Goal: Information Seeking & Learning: Compare options

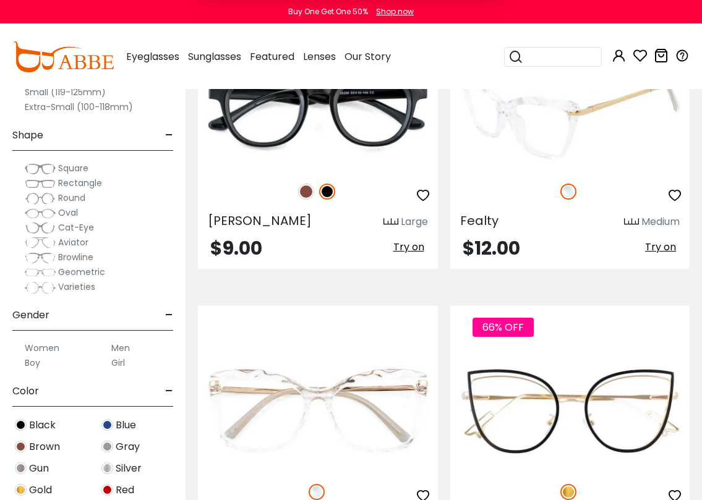
scroll to position [1370, 0]
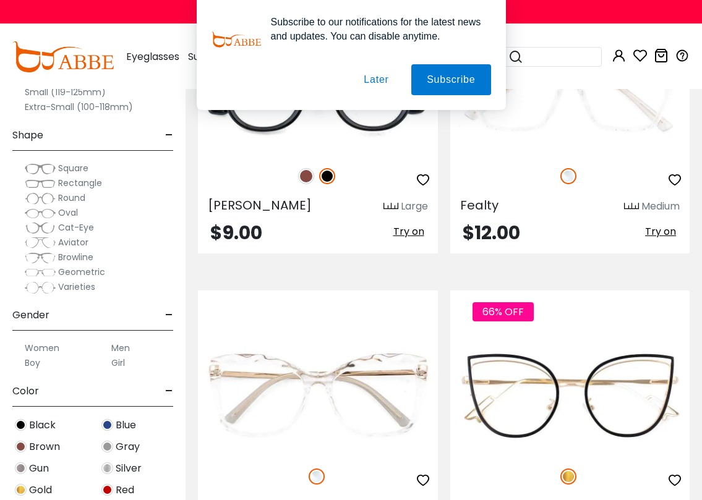
click at [118, 346] on label "Men" at bounding box center [120, 348] width 19 height 15
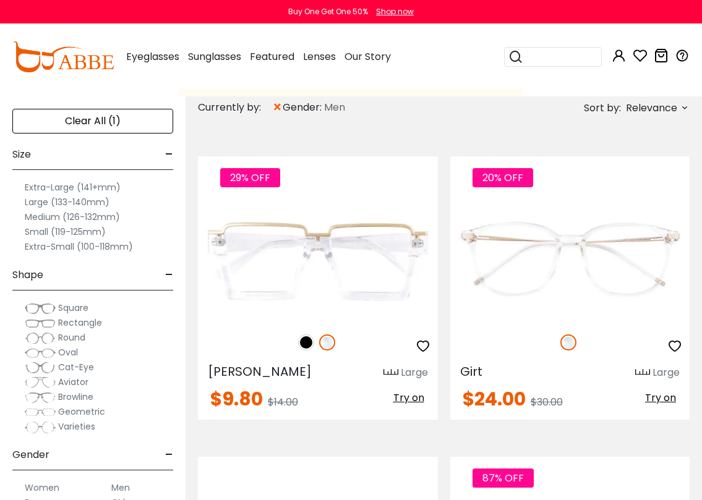
scroll to position [392, 0]
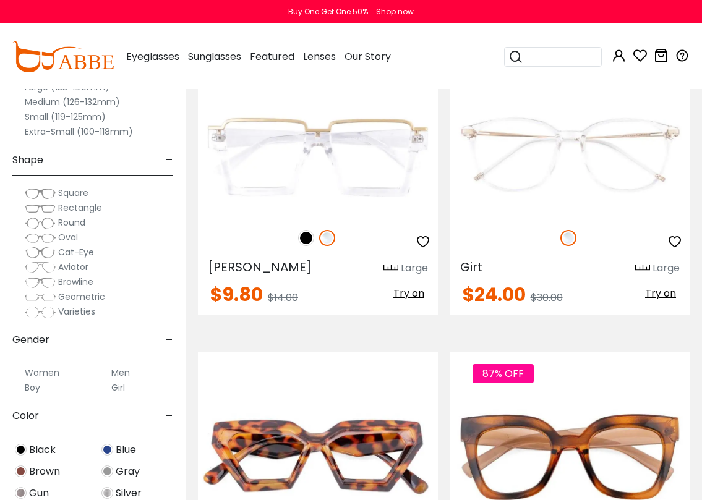
click at [122, 372] on label "Men" at bounding box center [120, 373] width 19 height 15
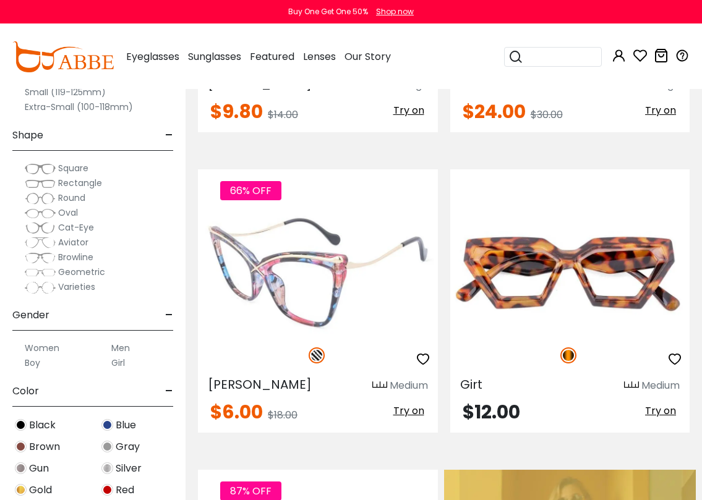
scroll to position [577, 0]
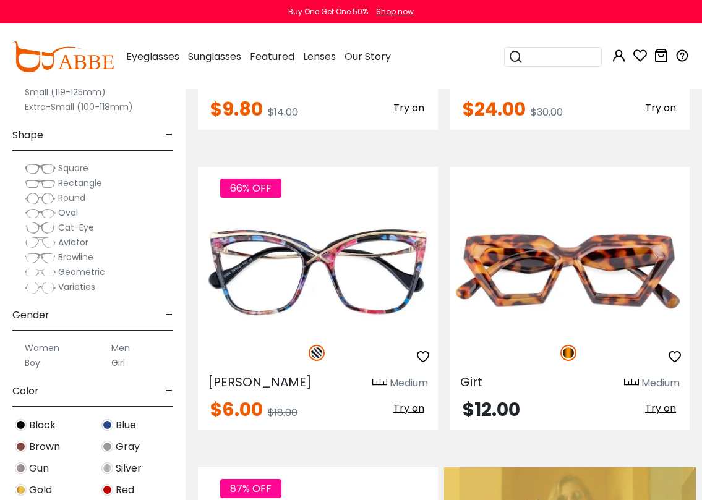
click at [169, 315] on span "-" at bounding box center [169, 316] width 8 height 30
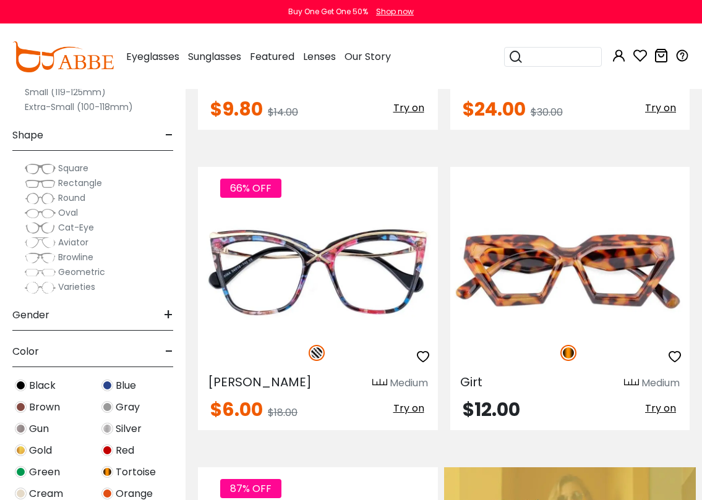
click at [168, 315] on span "+" at bounding box center [168, 316] width 10 height 30
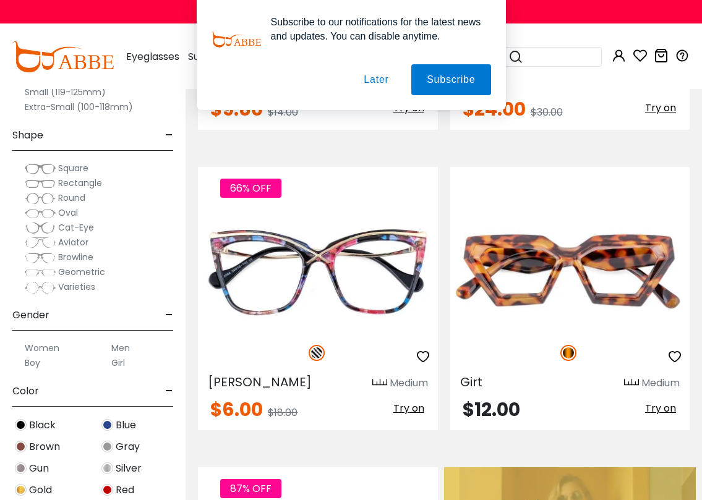
click at [119, 346] on label "Men" at bounding box center [120, 348] width 19 height 15
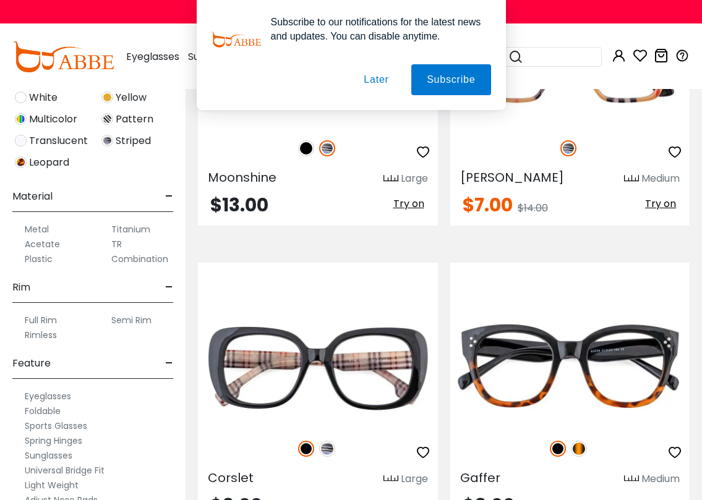
scroll to position [534, 0]
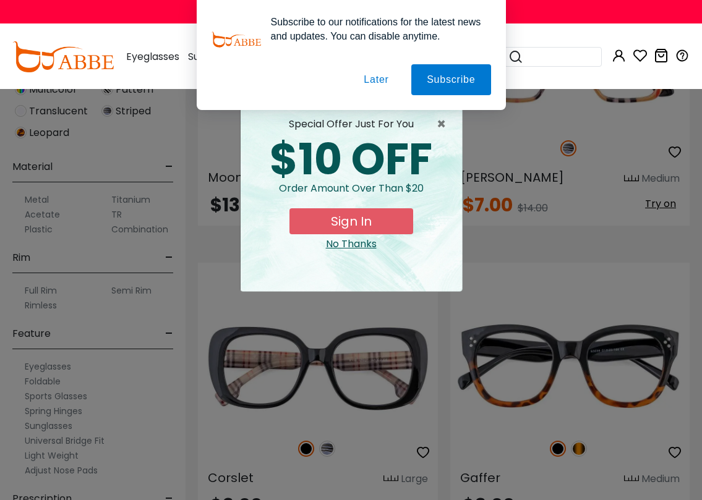
click at [369, 246] on div "No Thanks" at bounding box center [352, 244] width 202 height 15
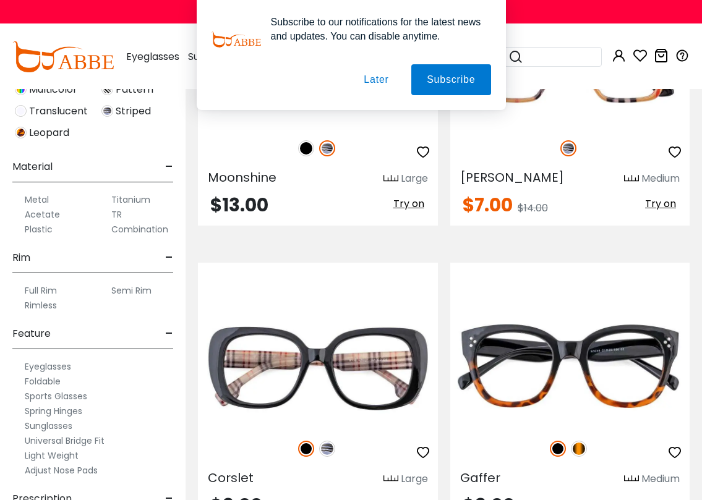
click at [0, 0] on button "Later" at bounding box center [0, 0] width 0 height 0
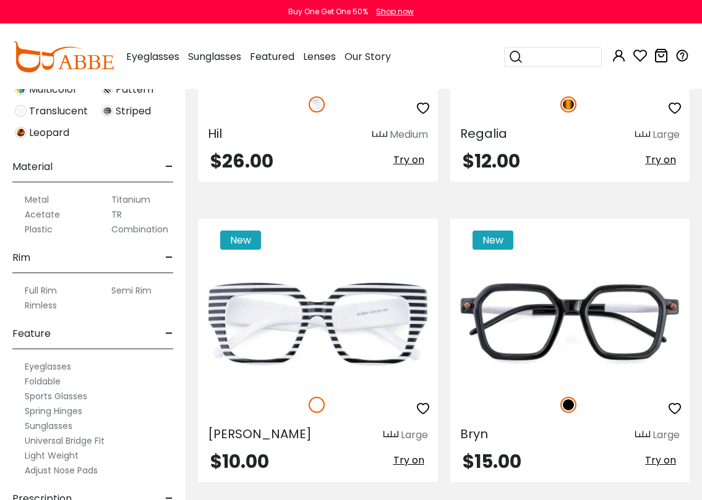
scroll to position [5686, 0]
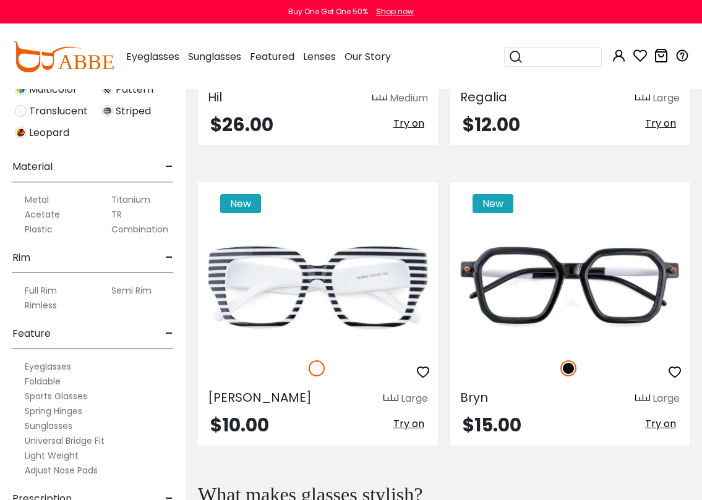
click at [68, 397] on label "Sports Glasses" at bounding box center [56, 396] width 62 height 15
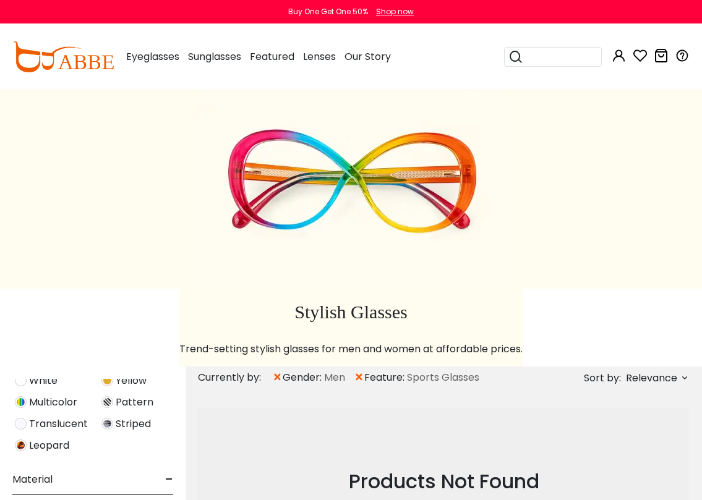
scroll to position [606, 0]
click at [361, 379] on span "×" at bounding box center [359, 378] width 11 height 22
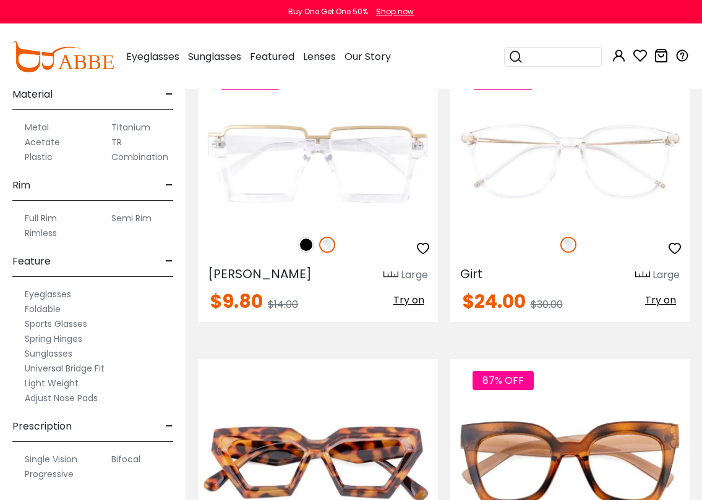
scroll to position [606, 0]
click at [58, 353] on label "Sunglasses" at bounding box center [49, 353] width 48 height 15
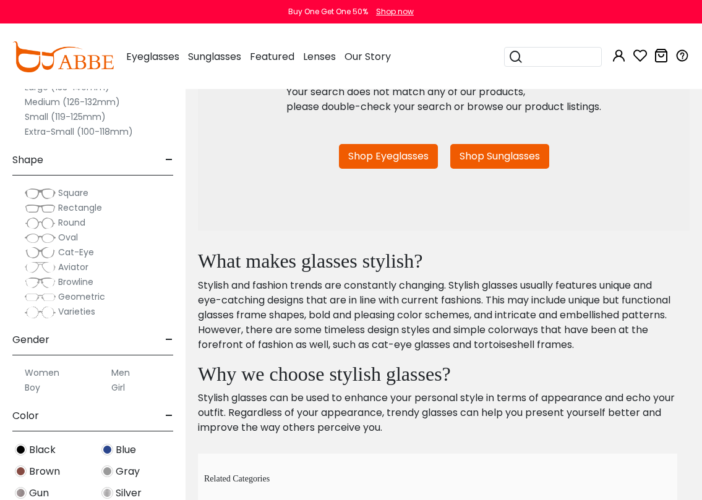
scroll to position [260, 0]
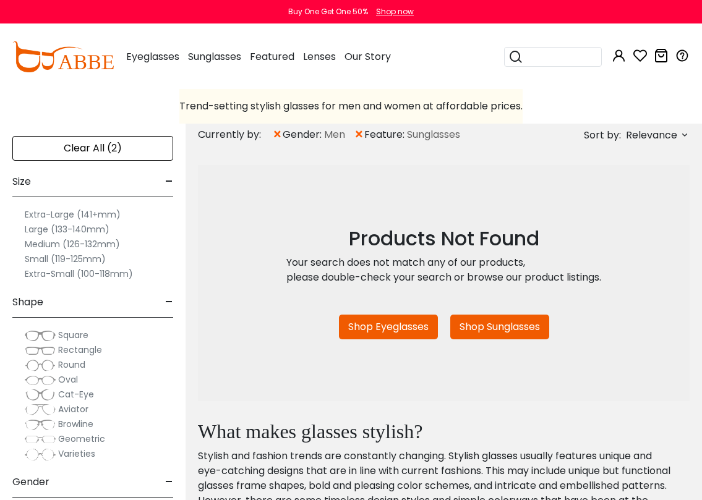
click at [363, 135] on span "×" at bounding box center [359, 135] width 11 height 22
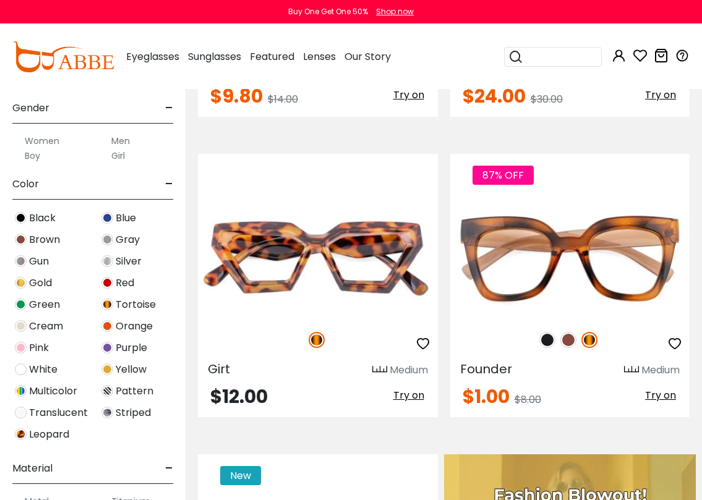
scroll to position [226, 0]
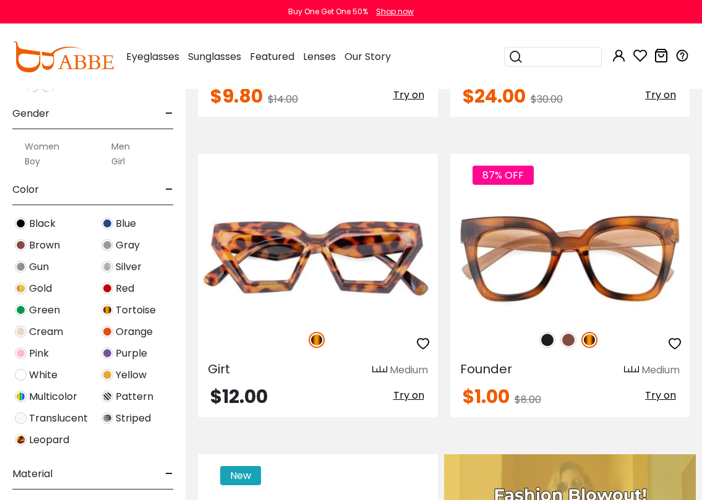
click at [23, 221] on img at bounding box center [21, 224] width 12 height 12
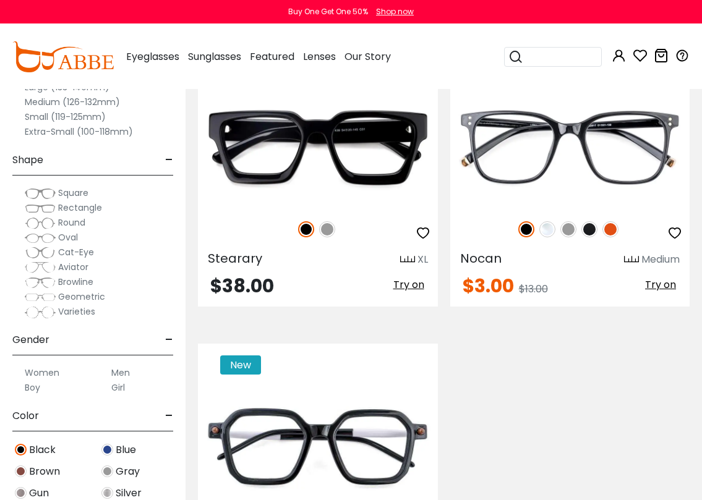
scroll to position [2436, 0]
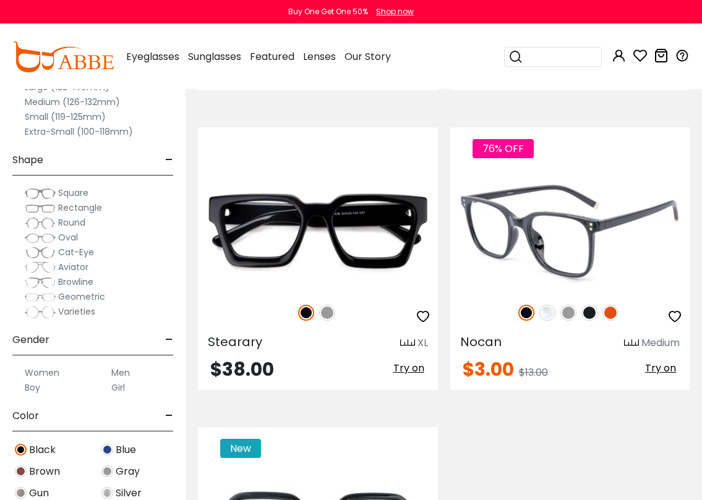
click at [549, 312] on img at bounding box center [547, 313] width 16 height 16
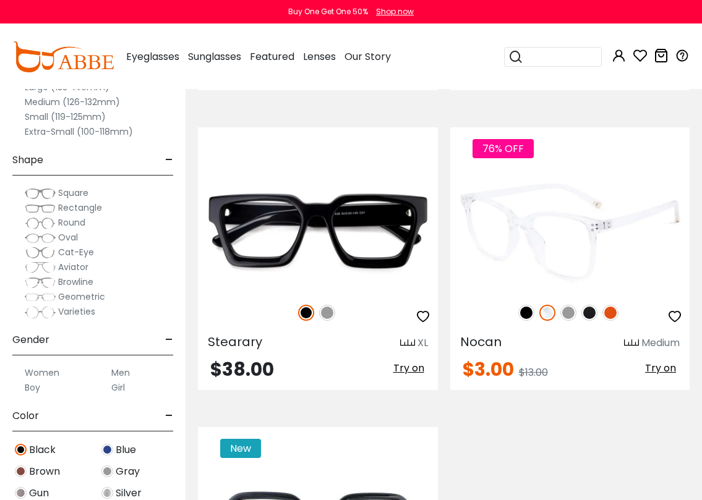
click at [571, 314] on img at bounding box center [568, 313] width 16 height 16
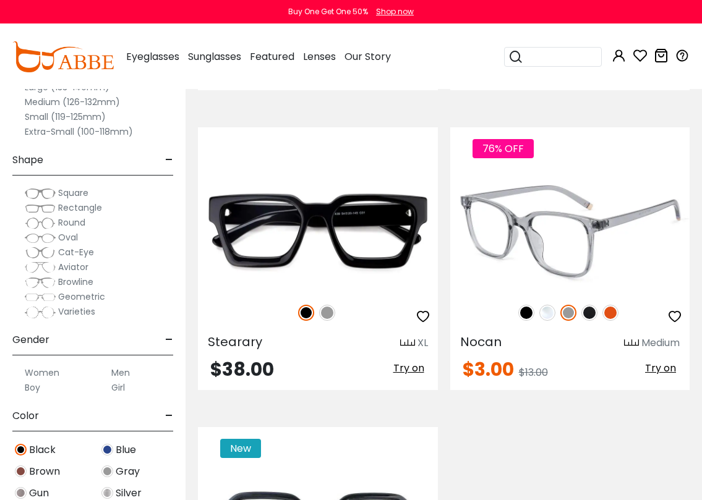
click at [595, 311] on img at bounding box center [590, 313] width 16 height 16
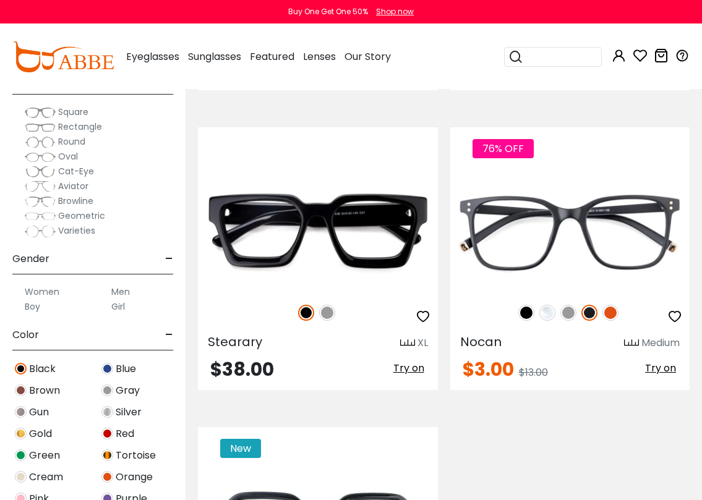
scroll to position [85, 0]
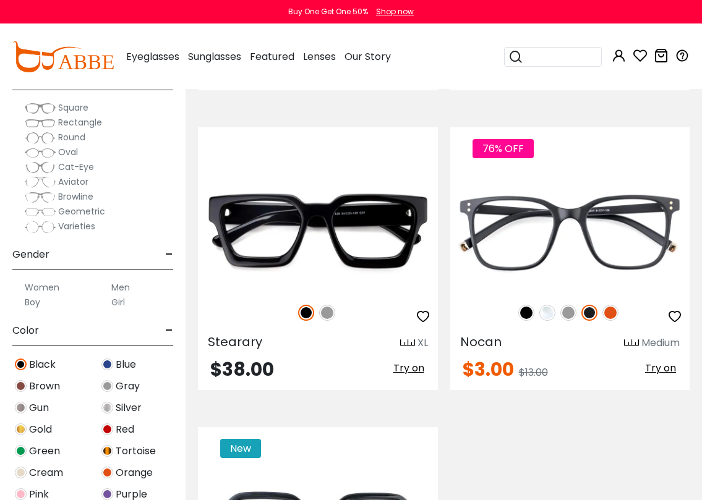
click at [17, 385] on img at bounding box center [21, 386] width 12 height 12
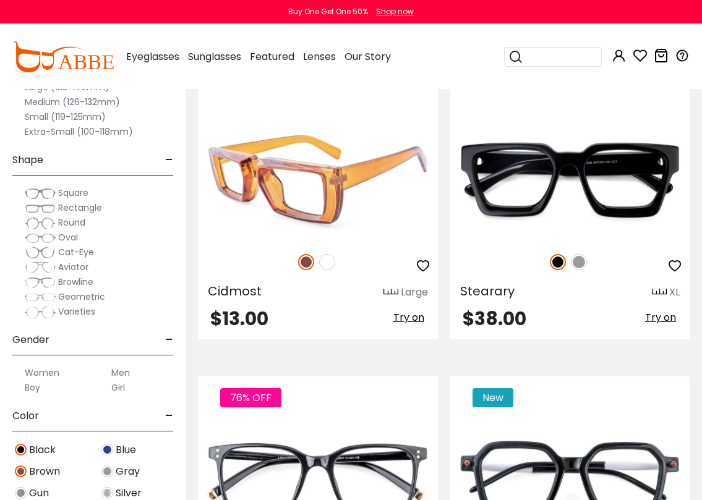
scroll to position [2779, 0]
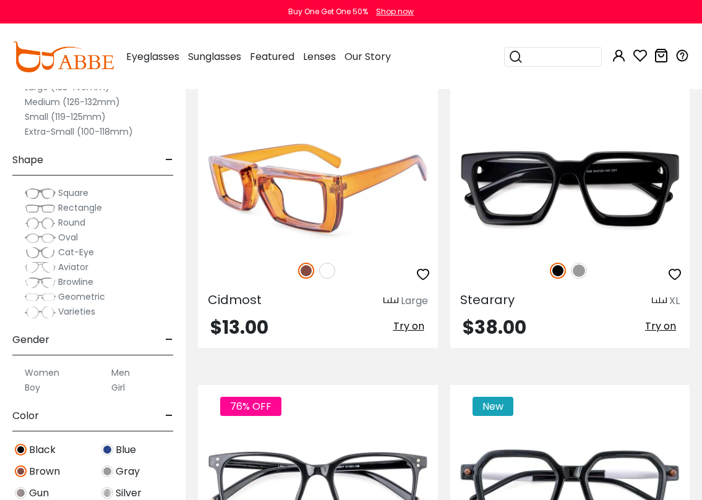
click at [328, 265] on img at bounding box center [327, 271] width 16 height 16
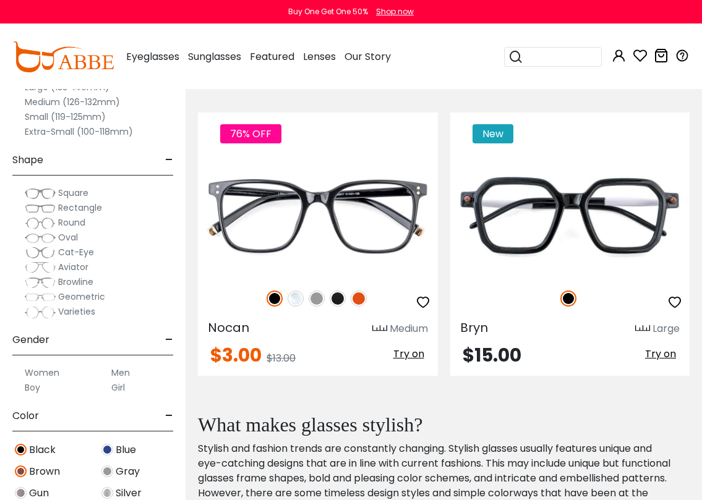
scroll to position [3016, 0]
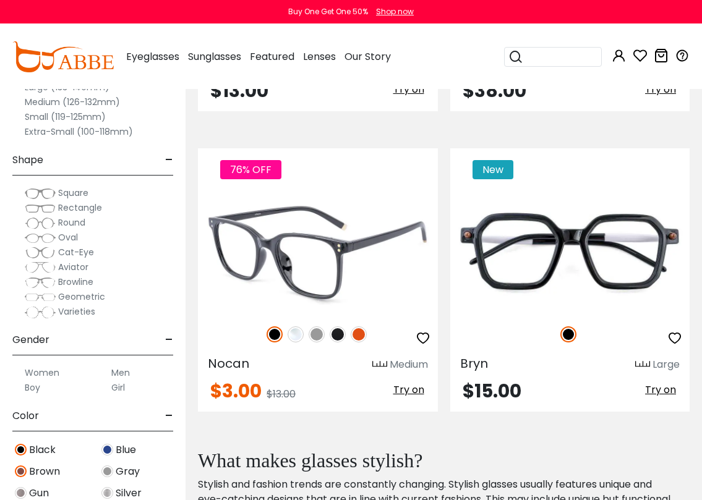
click at [356, 333] on img at bounding box center [359, 335] width 16 height 16
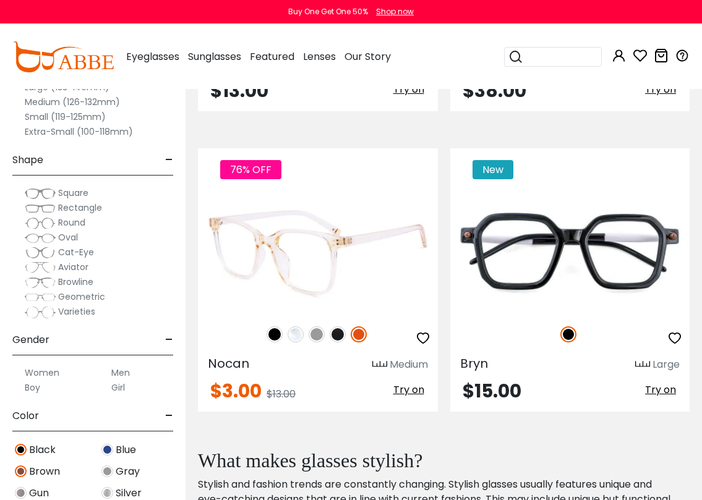
click at [335, 332] on img at bounding box center [338, 335] width 16 height 16
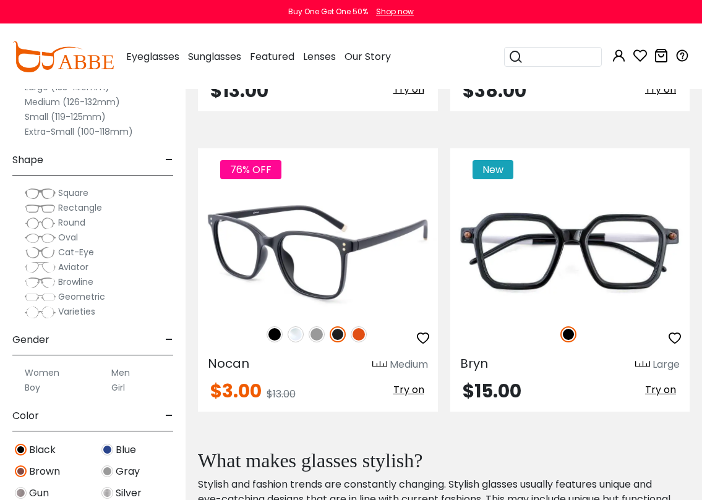
click at [321, 332] on img at bounding box center [317, 335] width 16 height 16
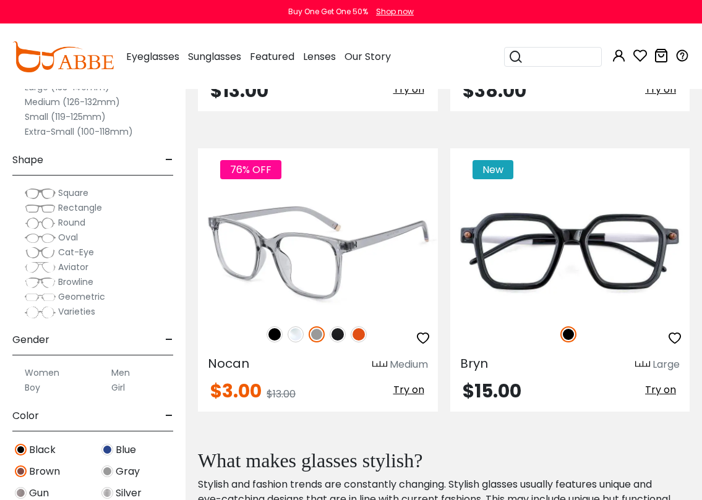
click at [299, 333] on img at bounding box center [296, 335] width 16 height 16
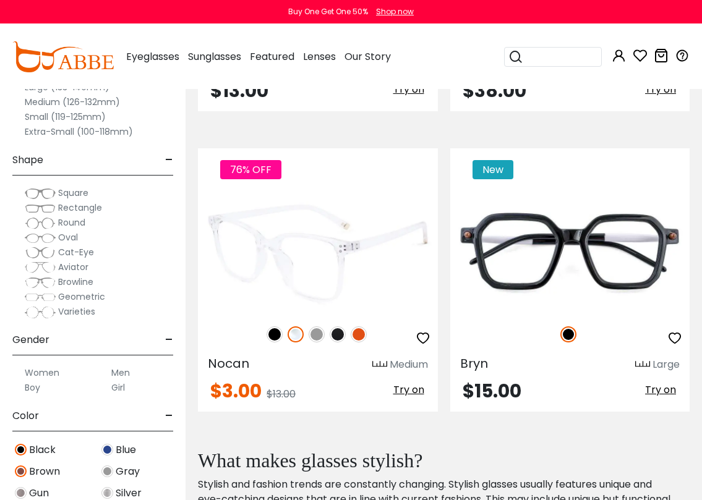
click at [264, 333] on div "76% OFF" at bounding box center [318, 335] width 240 height 26
click at [272, 338] on img at bounding box center [275, 335] width 16 height 16
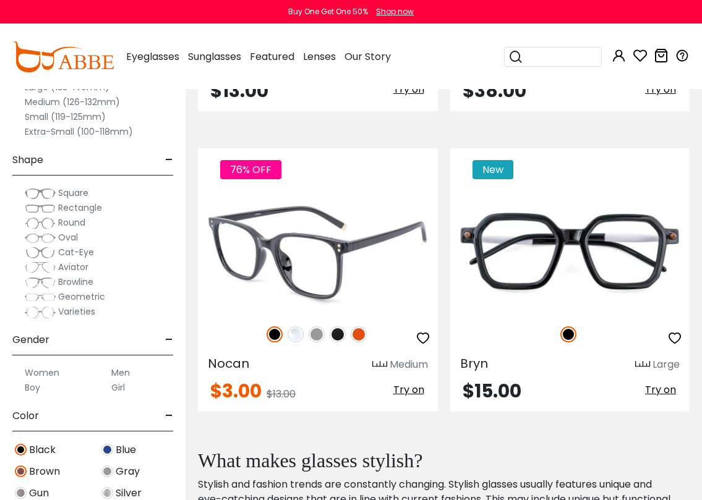
click at [333, 335] on img at bounding box center [338, 335] width 16 height 16
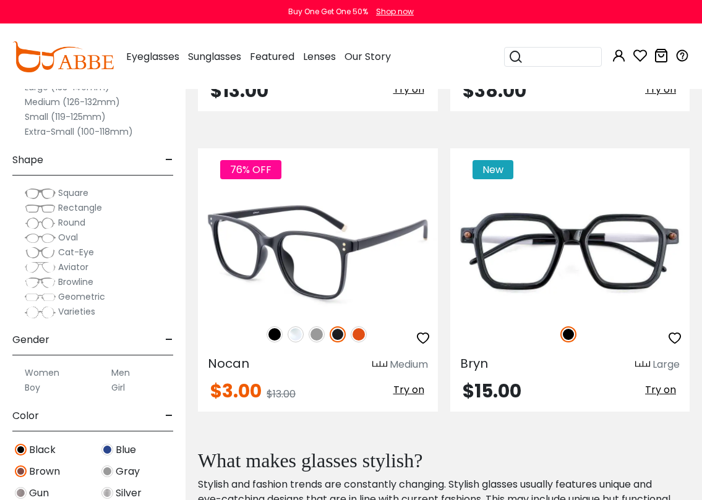
click at [312, 333] on img at bounding box center [317, 335] width 16 height 16
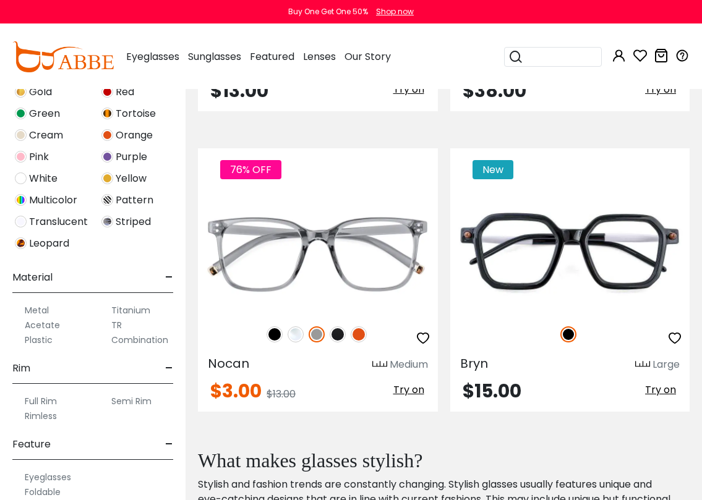
scroll to position [526, 0]
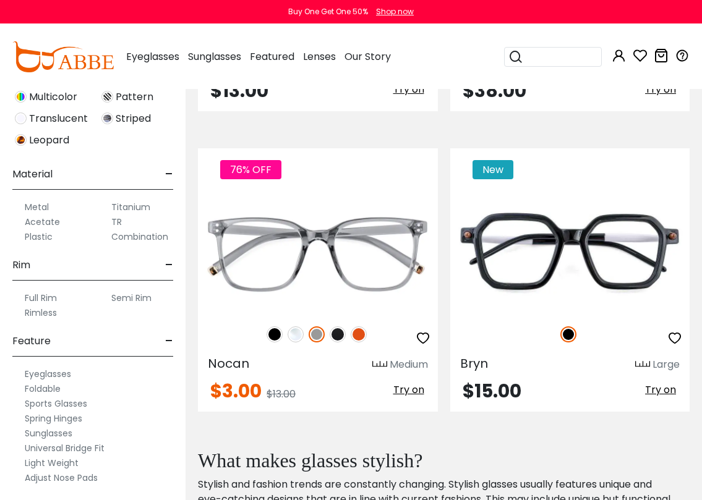
click at [32, 205] on label "Metal" at bounding box center [37, 207] width 24 height 15
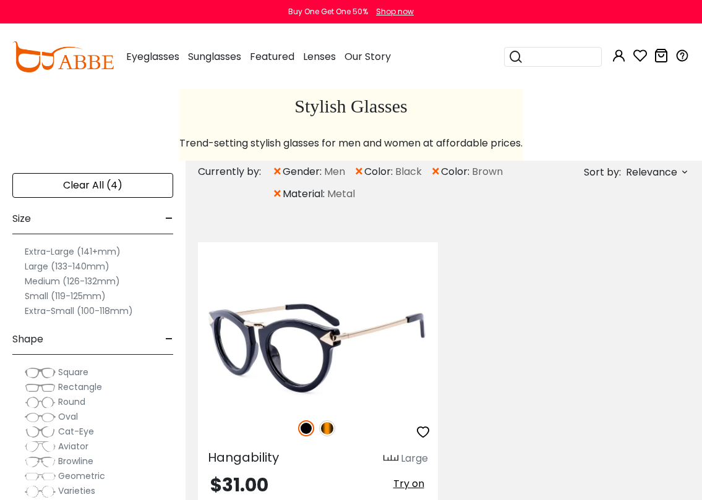
scroll to position [213, 0]
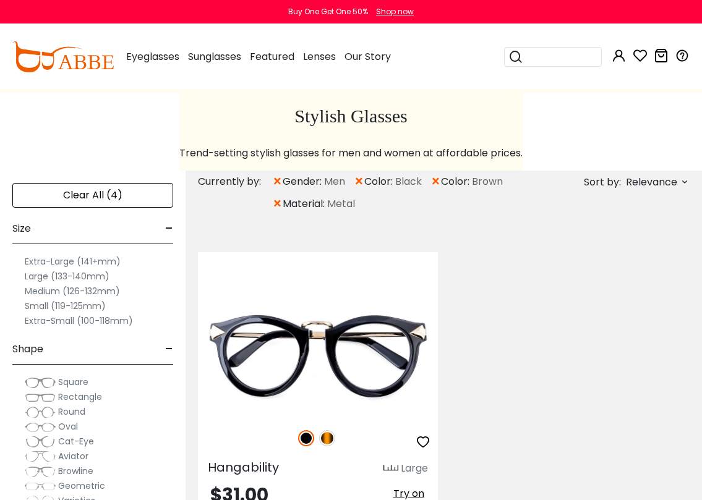
click at [280, 200] on span "×" at bounding box center [277, 204] width 11 height 22
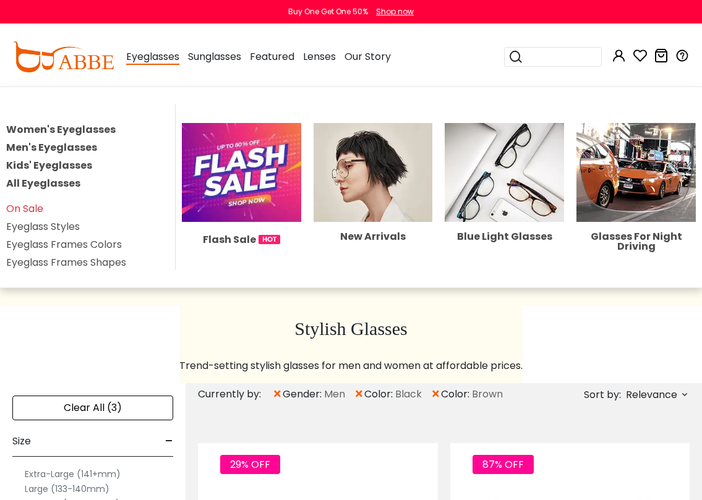
click at [74, 144] on link "Men's Eyeglasses" at bounding box center [51, 147] width 91 height 14
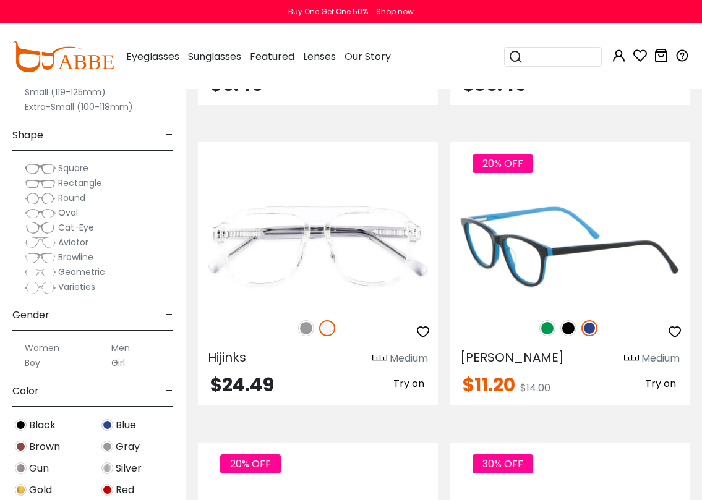
scroll to position [6415, 0]
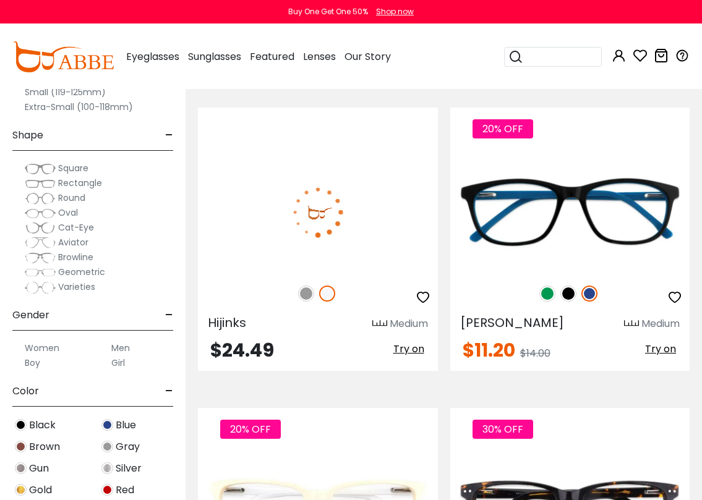
click at [306, 296] on img at bounding box center [306, 294] width 16 height 16
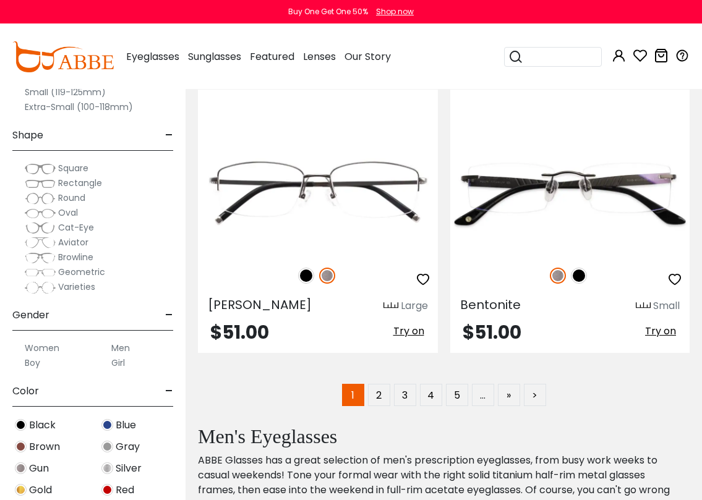
scroll to position [8838, 0]
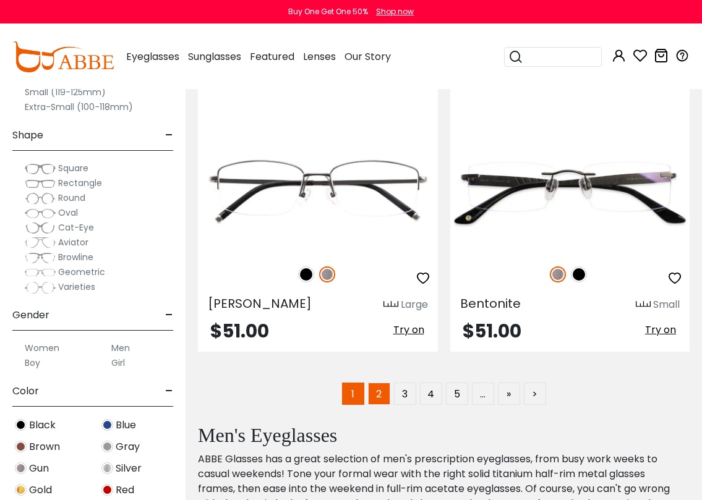
click at [384, 391] on link "2" at bounding box center [379, 394] width 22 height 22
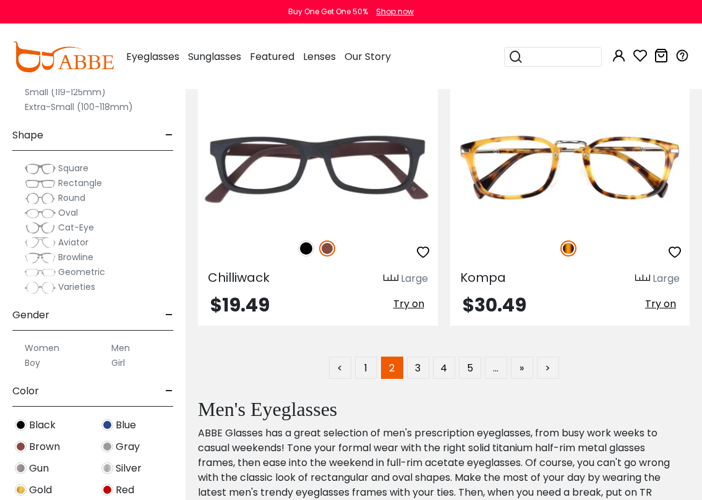
scroll to position [8858, 0]
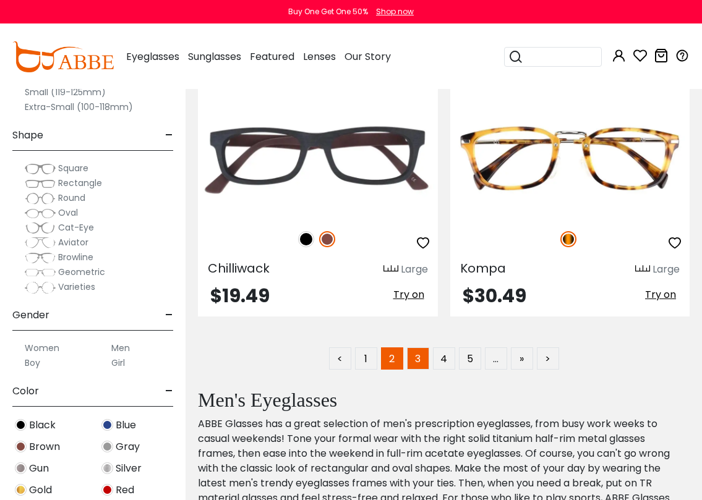
click at [419, 356] on link "3" at bounding box center [418, 359] width 22 height 22
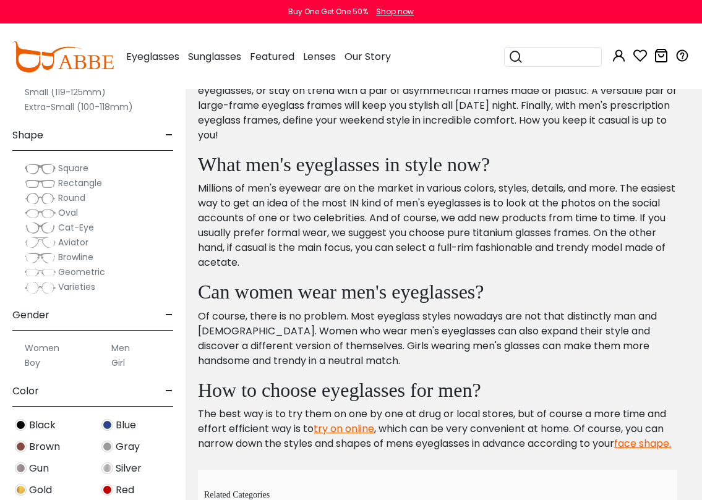
click at [70, 168] on span "Square" at bounding box center [73, 168] width 30 height 12
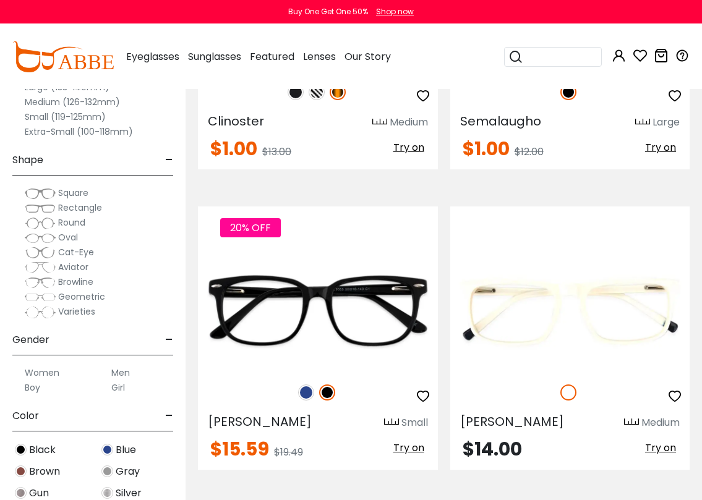
scroll to position [201, 0]
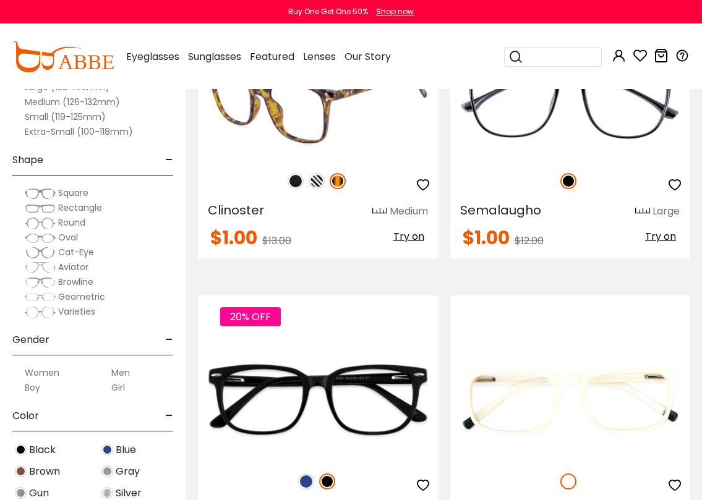
click at [316, 182] on img at bounding box center [317, 181] width 16 height 16
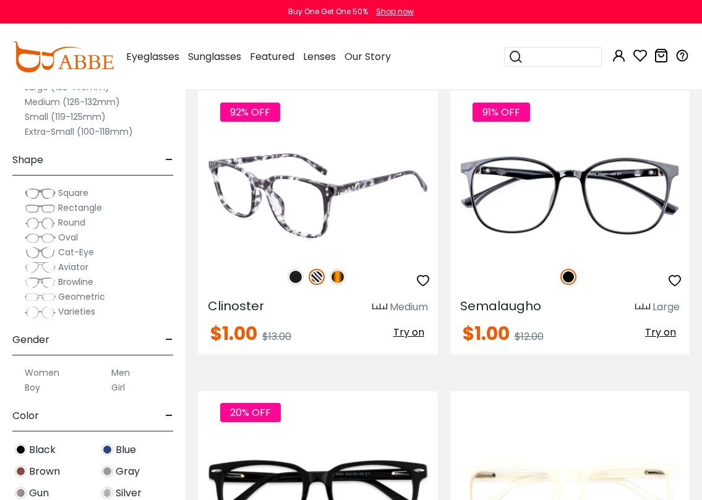
scroll to position [101, 0]
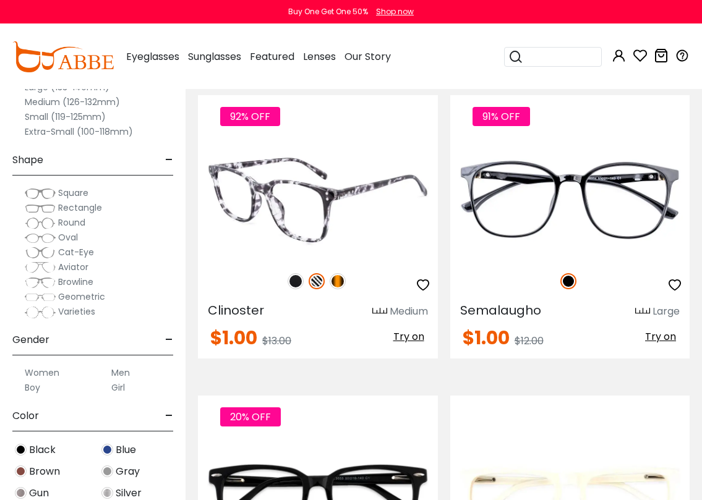
click at [296, 286] on img at bounding box center [296, 281] width 16 height 16
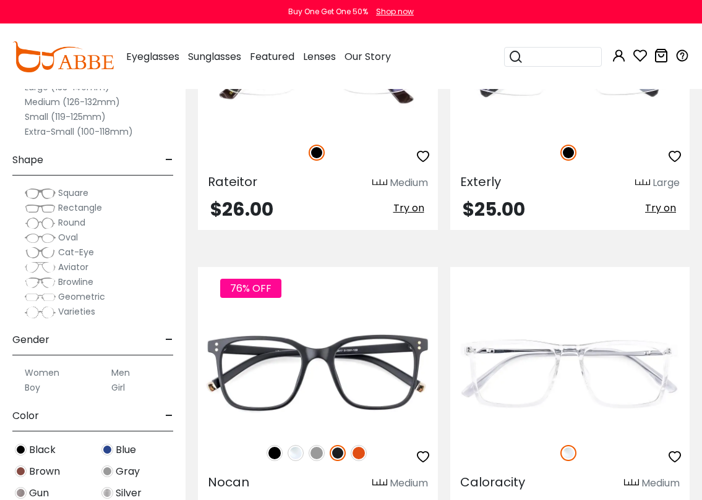
scroll to position [7762, 0]
